Goal: Go to known website: Access a specific website the user already knows

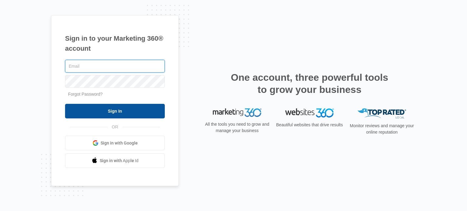
type input "[EMAIL_ADDRESS][DOMAIN_NAME]"
click at [125, 113] on input "Sign In" at bounding box center [115, 111] width 100 height 15
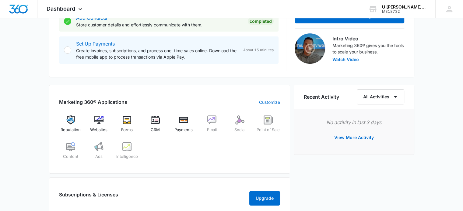
scroll to position [203, 0]
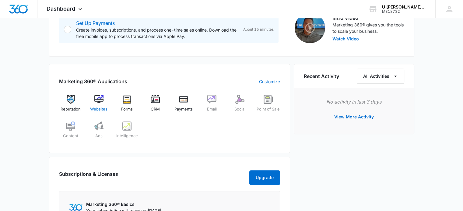
click at [102, 108] on span "Websites" at bounding box center [98, 109] width 17 height 6
